Goal: Find specific page/section: Find specific page/section

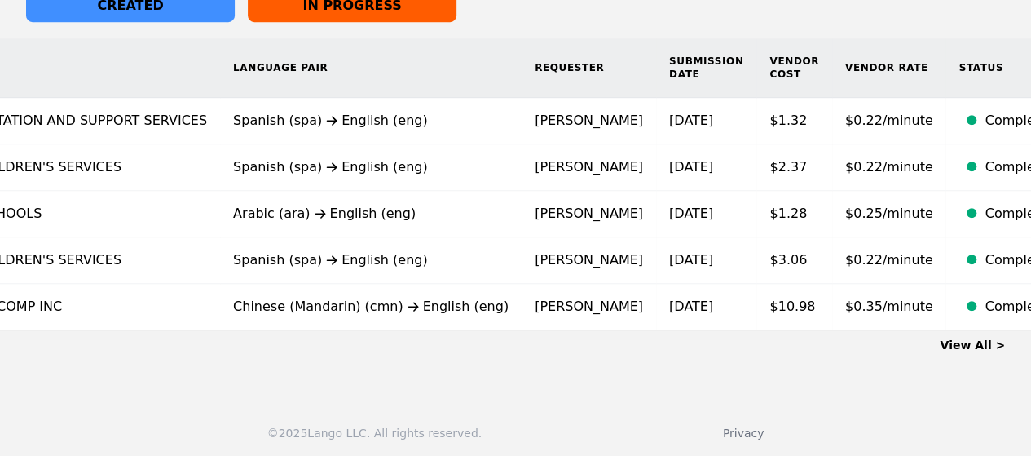
scroll to position [427, 0]
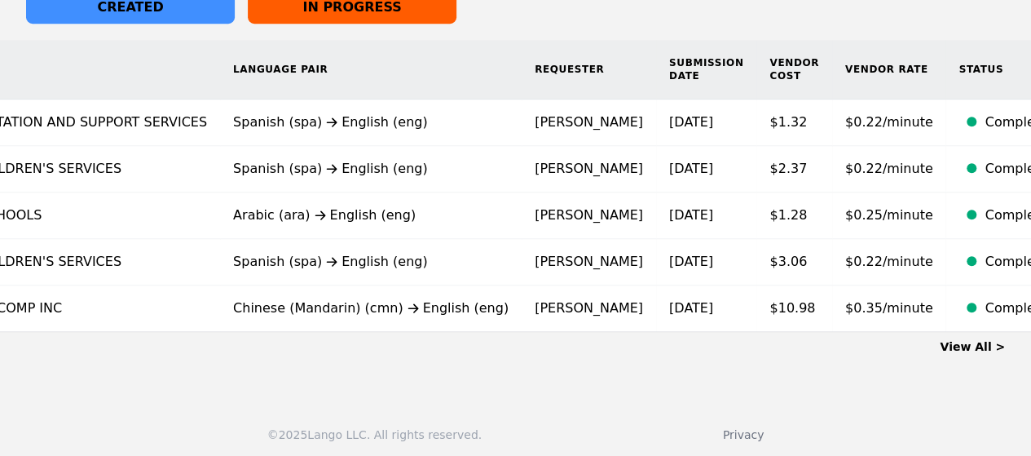
click at [991, 353] on link "View All >" at bounding box center [972, 346] width 65 height 13
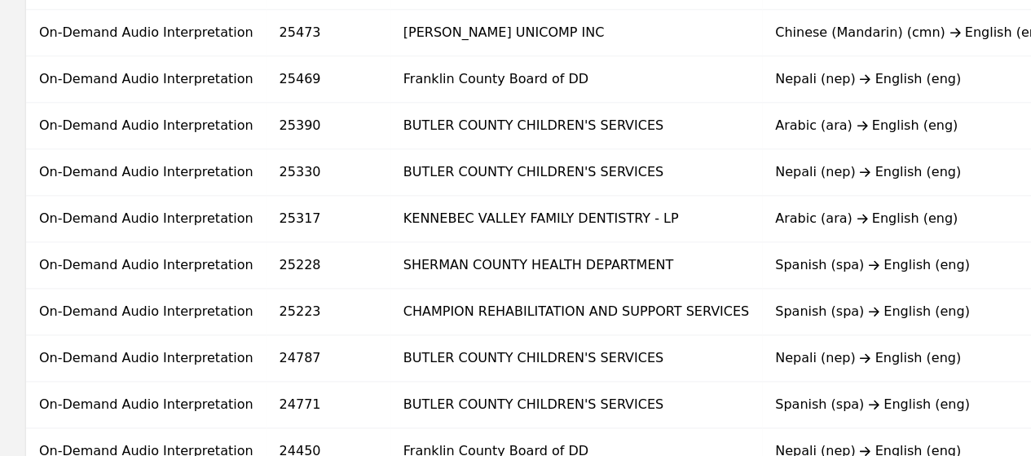
scroll to position [603, 0]
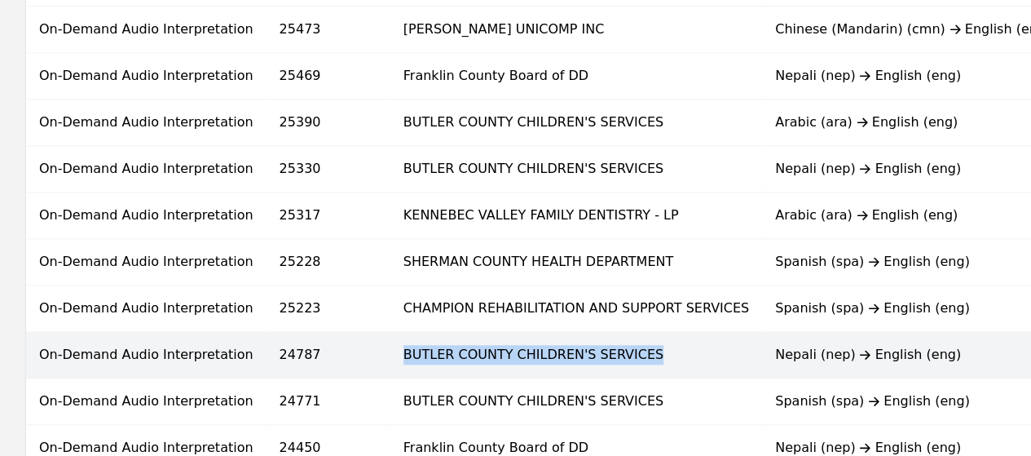
drag, startPoint x: 320, startPoint y: 350, endPoint x: 547, endPoint y: 331, distance: 227.3
click at [547, 332] on td "BUTLER COUNTY CHILDREN'S SERVICES" at bounding box center [576, 355] width 372 height 46
